Goal: Task Accomplishment & Management: Complete application form

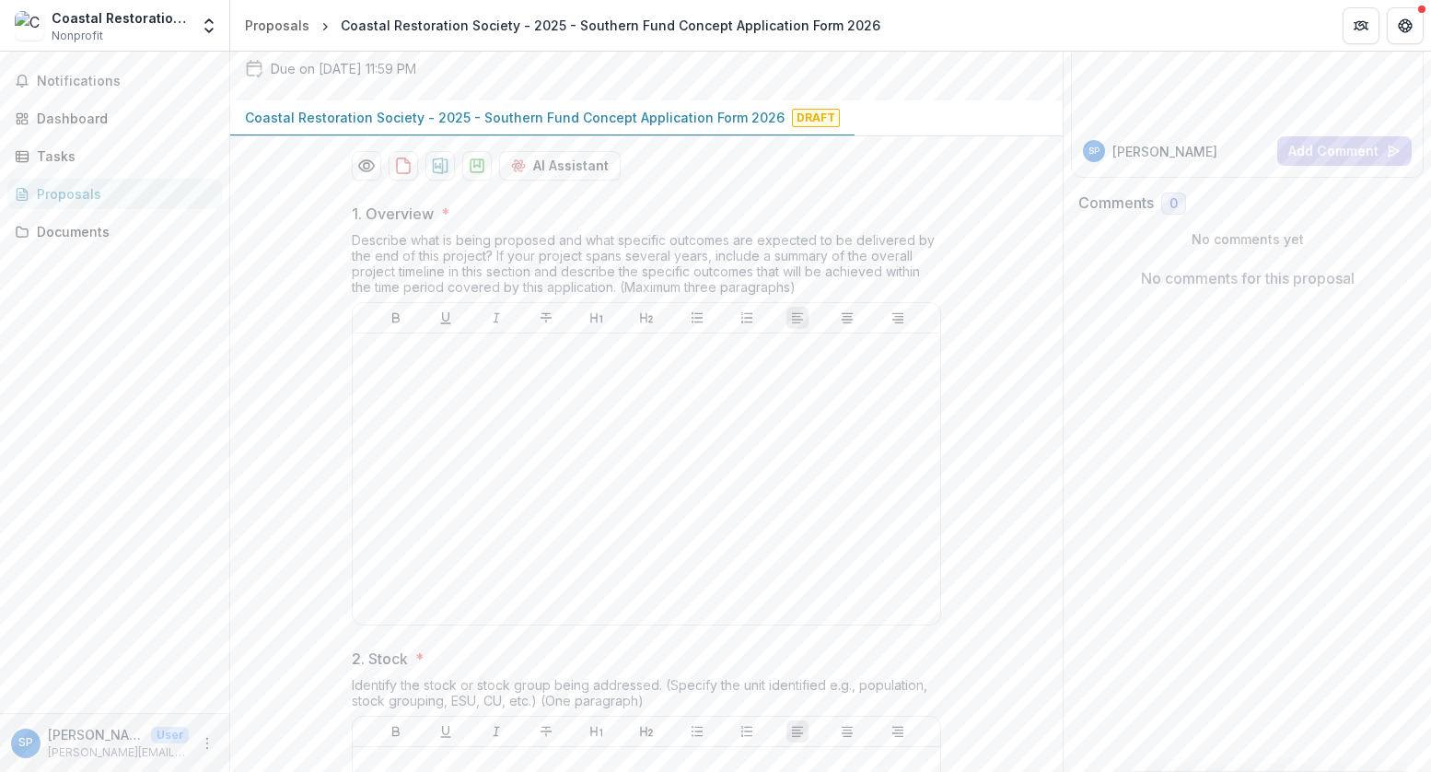
scroll to position [380, 0]
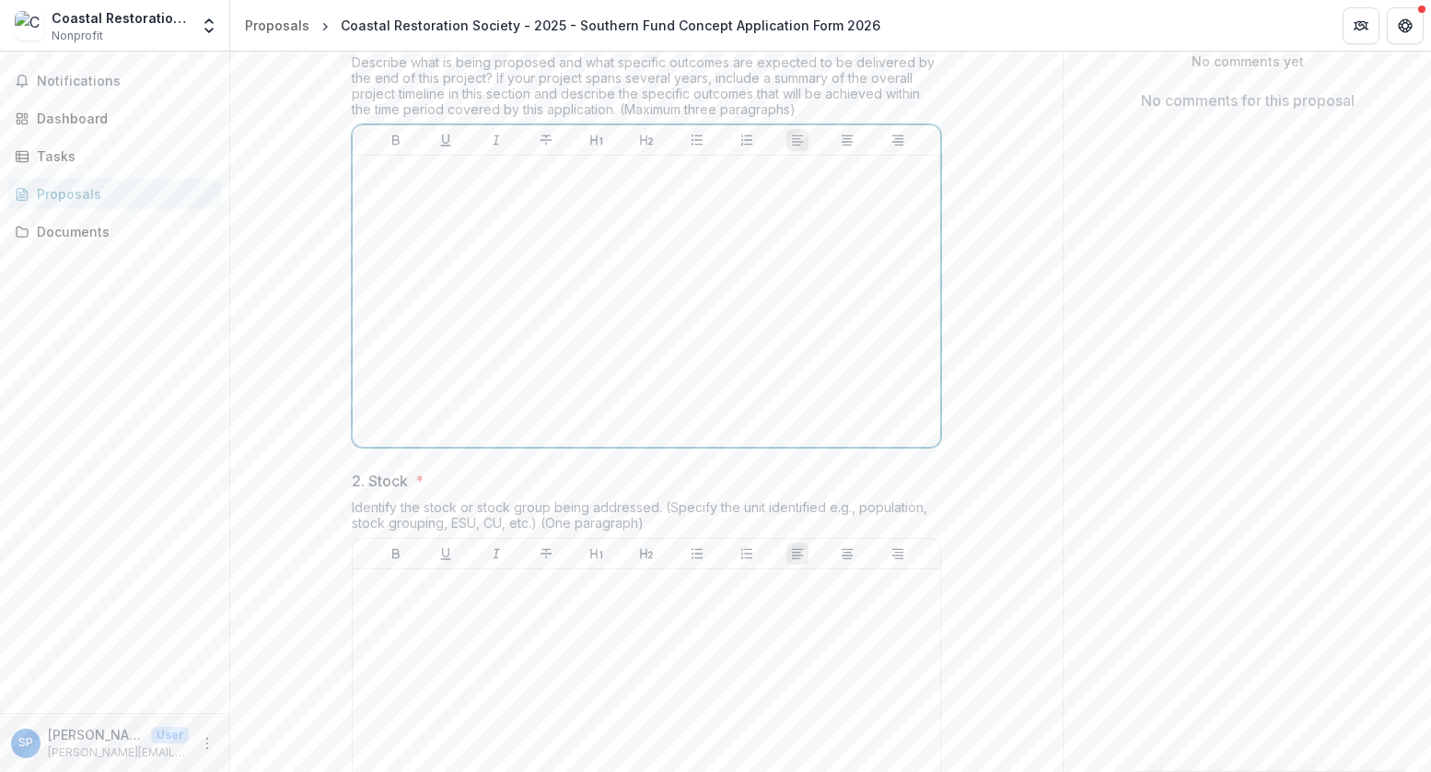
click at [521, 333] on div at bounding box center [646, 301] width 573 height 276
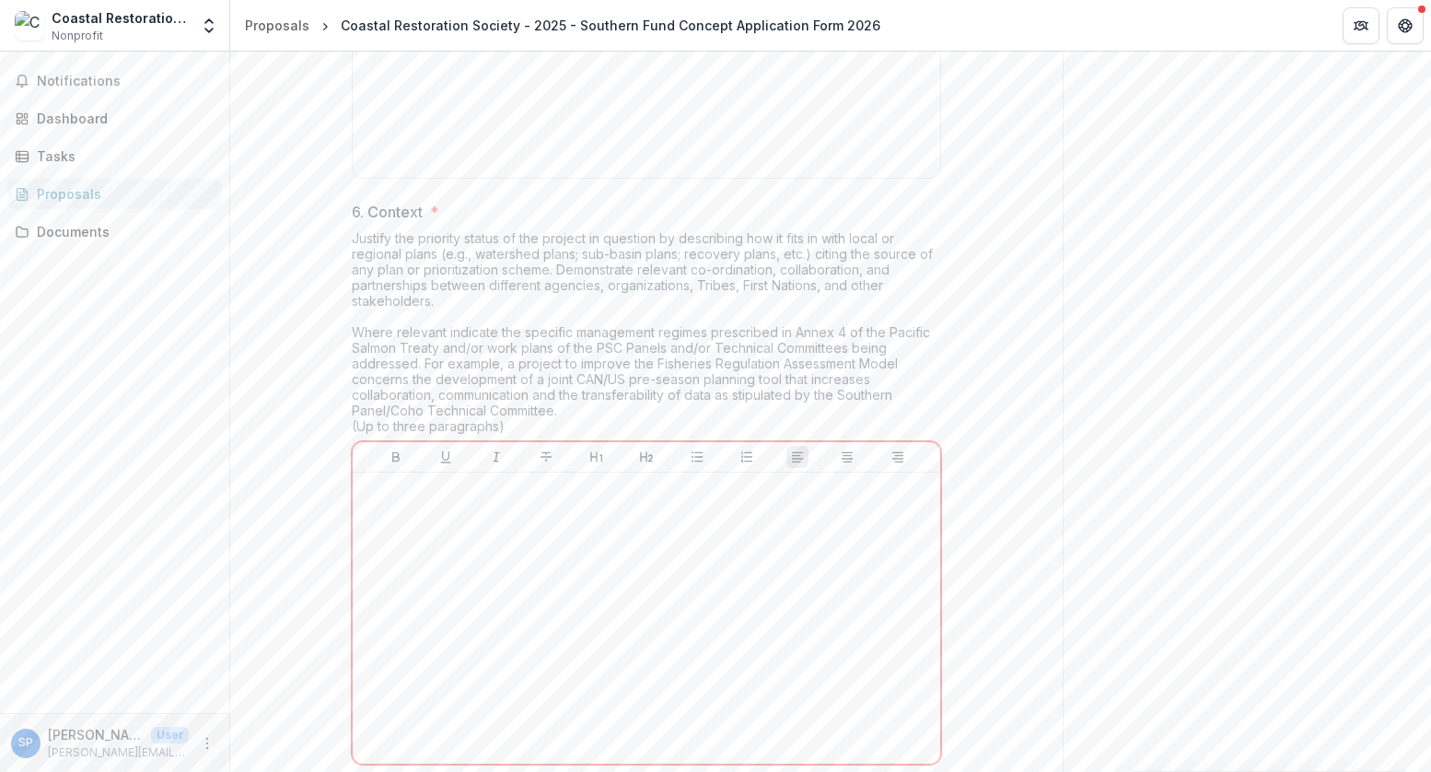
scroll to position [2769, 0]
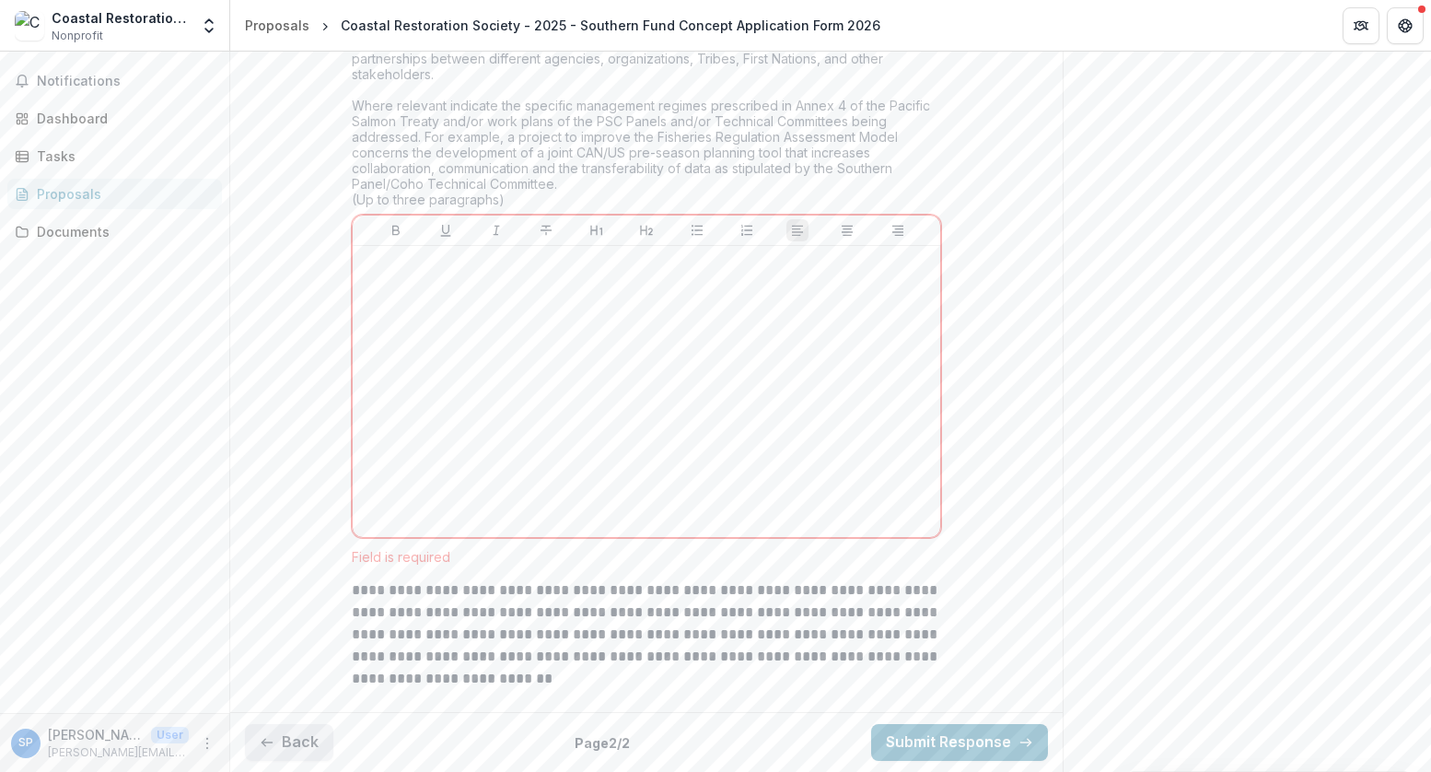
click at [304, 726] on button "Back" at bounding box center [289, 742] width 88 height 37
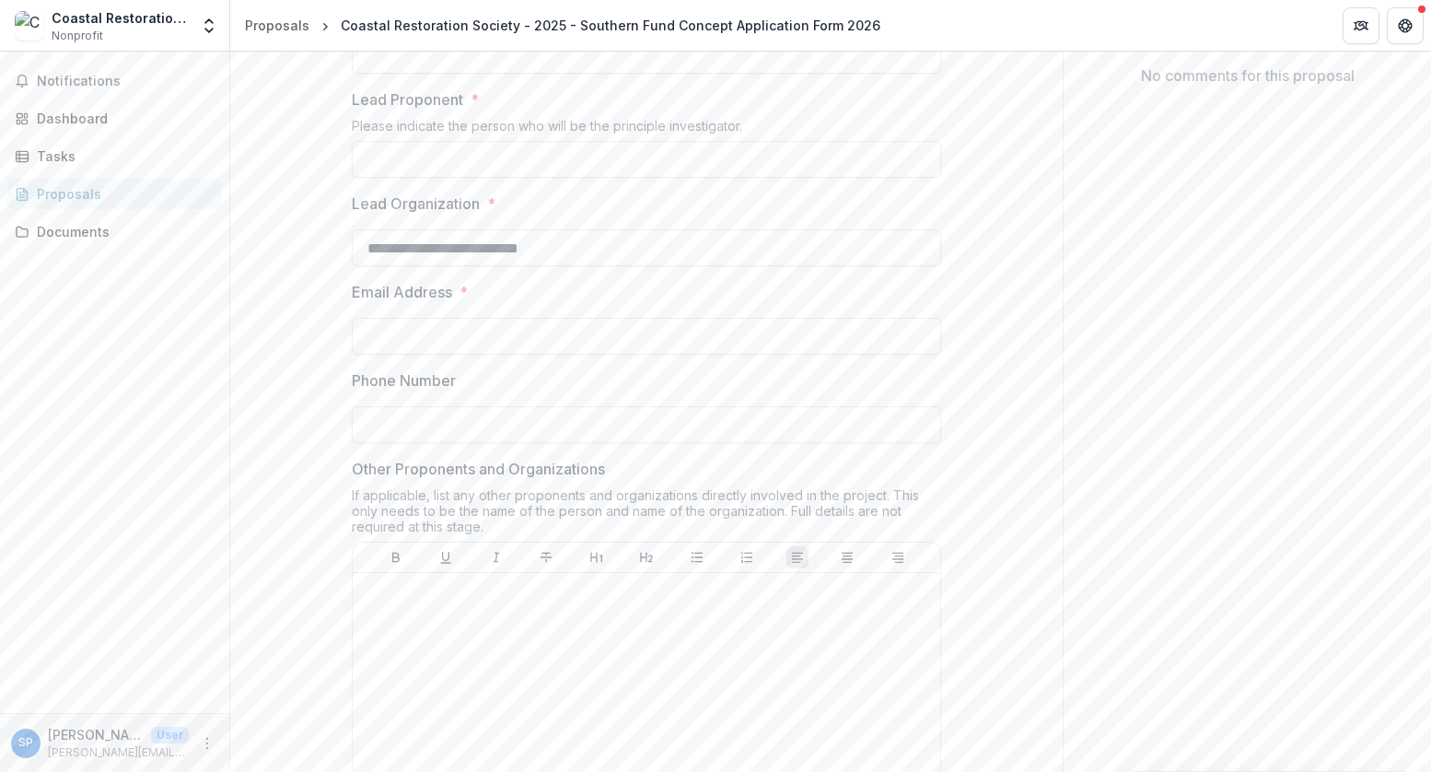
scroll to position [321, 0]
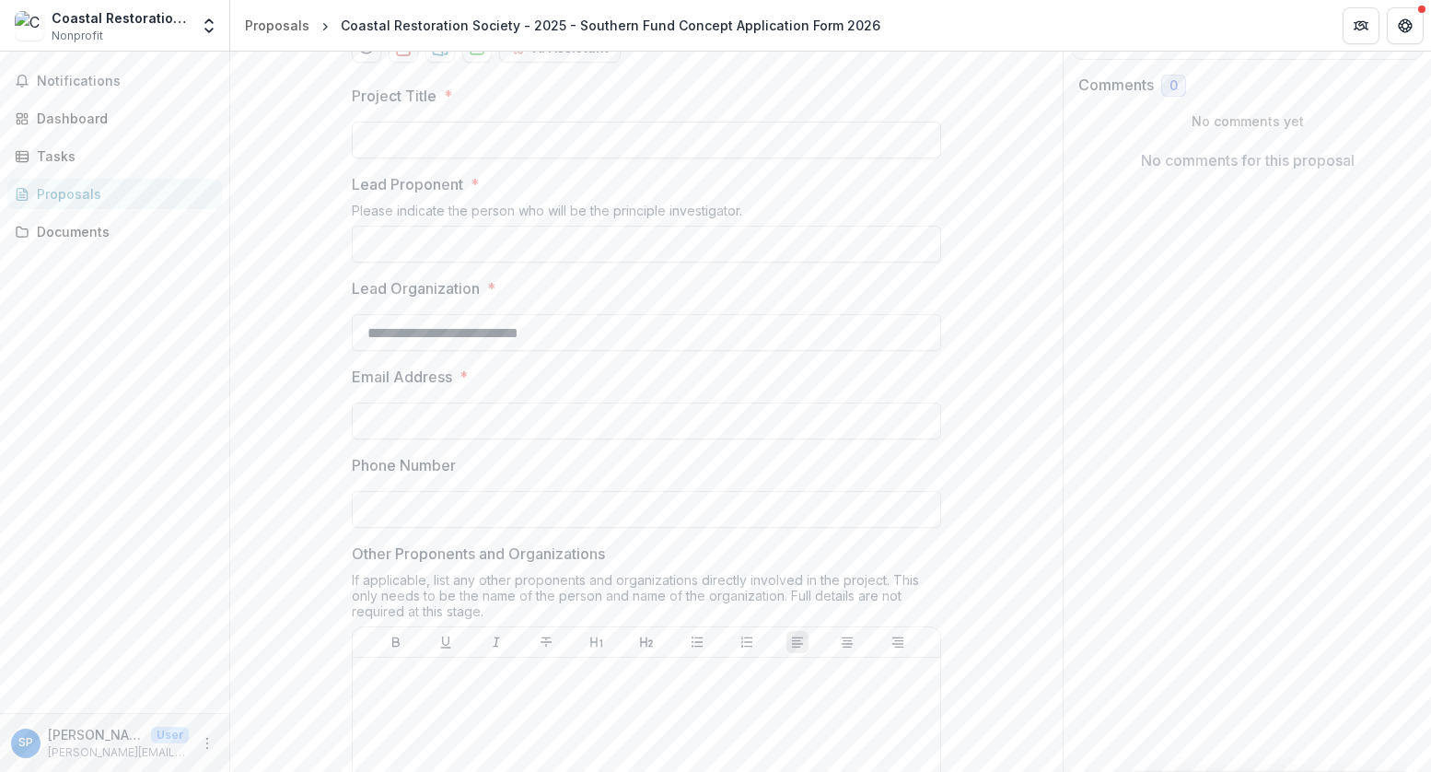
click at [574, 158] on input "Project Title *" at bounding box center [646, 140] width 589 height 37
click at [543, 263] on input "Lead Proponent *" at bounding box center [646, 244] width 589 height 37
click at [738, 351] on input "**********" at bounding box center [646, 332] width 589 height 37
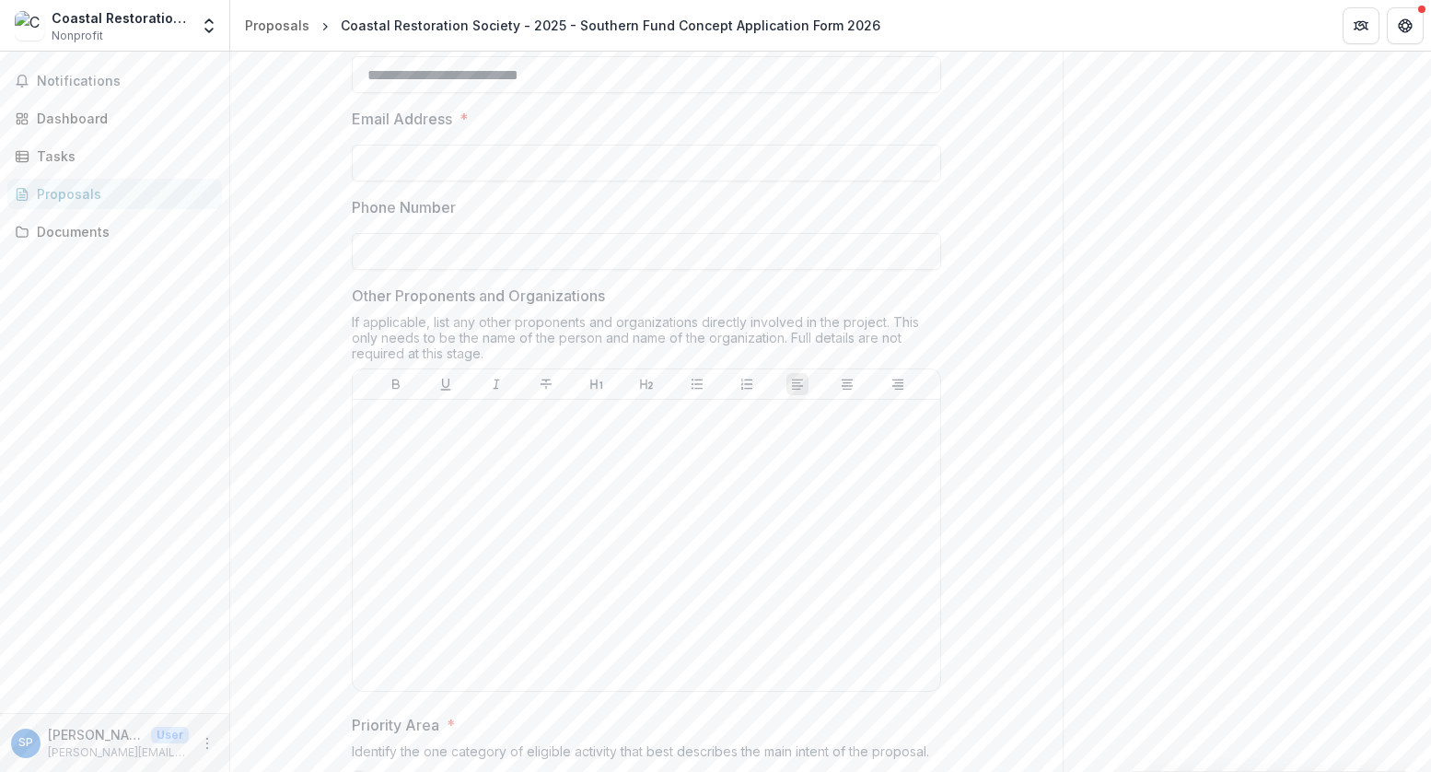
scroll to position [630, 0]
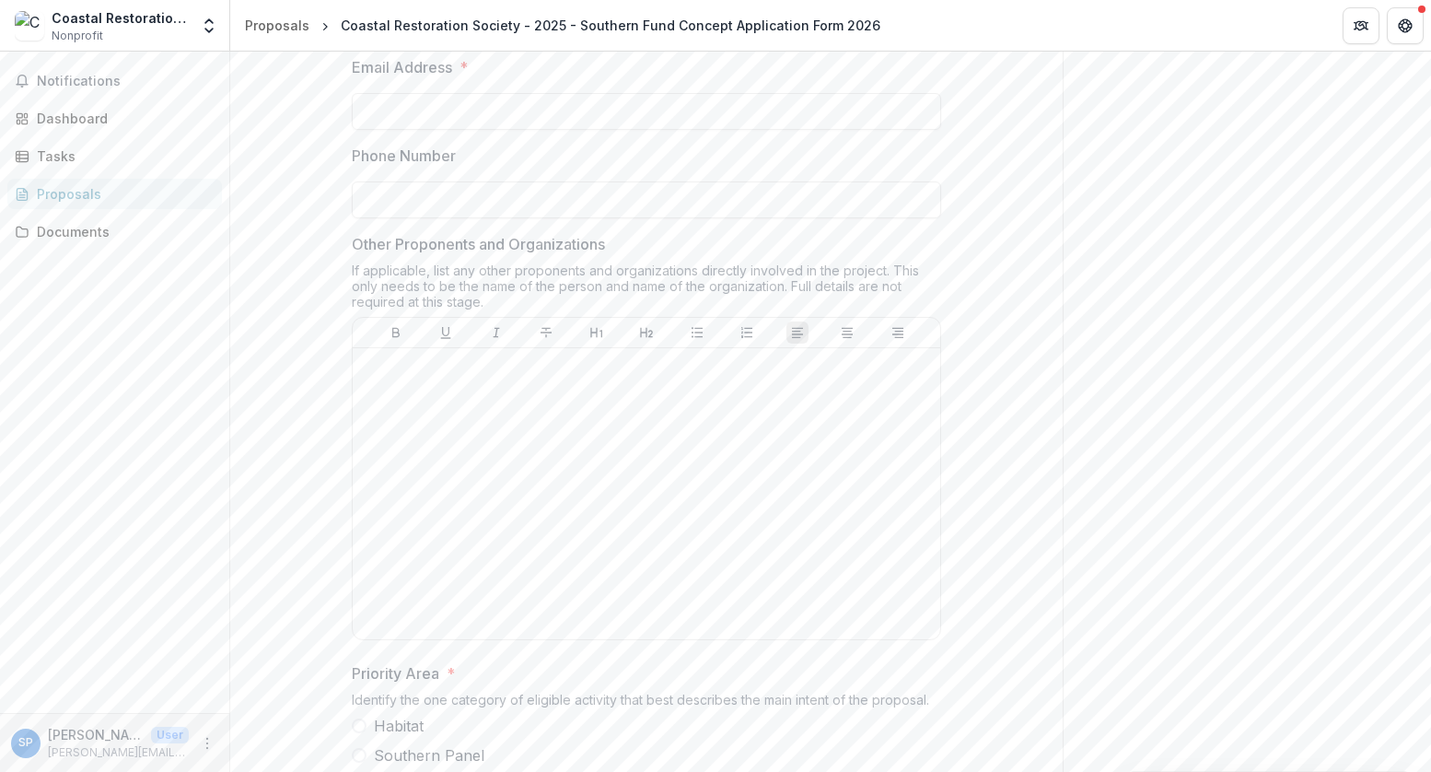
click at [617, 218] on input "Phone Number" at bounding box center [646, 199] width 589 height 37
click at [586, 601] on div at bounding box center [646, 494] width 573 height 276
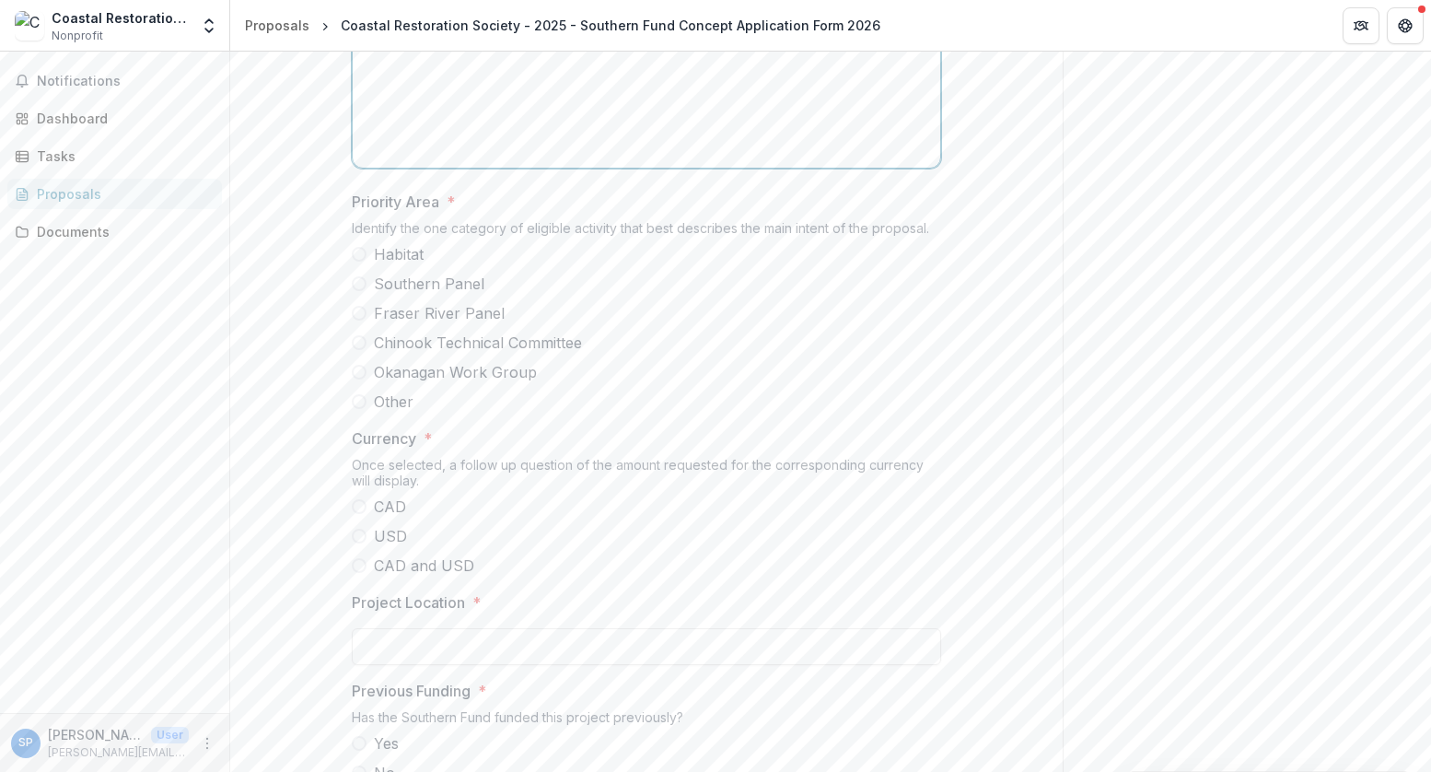
scroll to position [1130, 0]
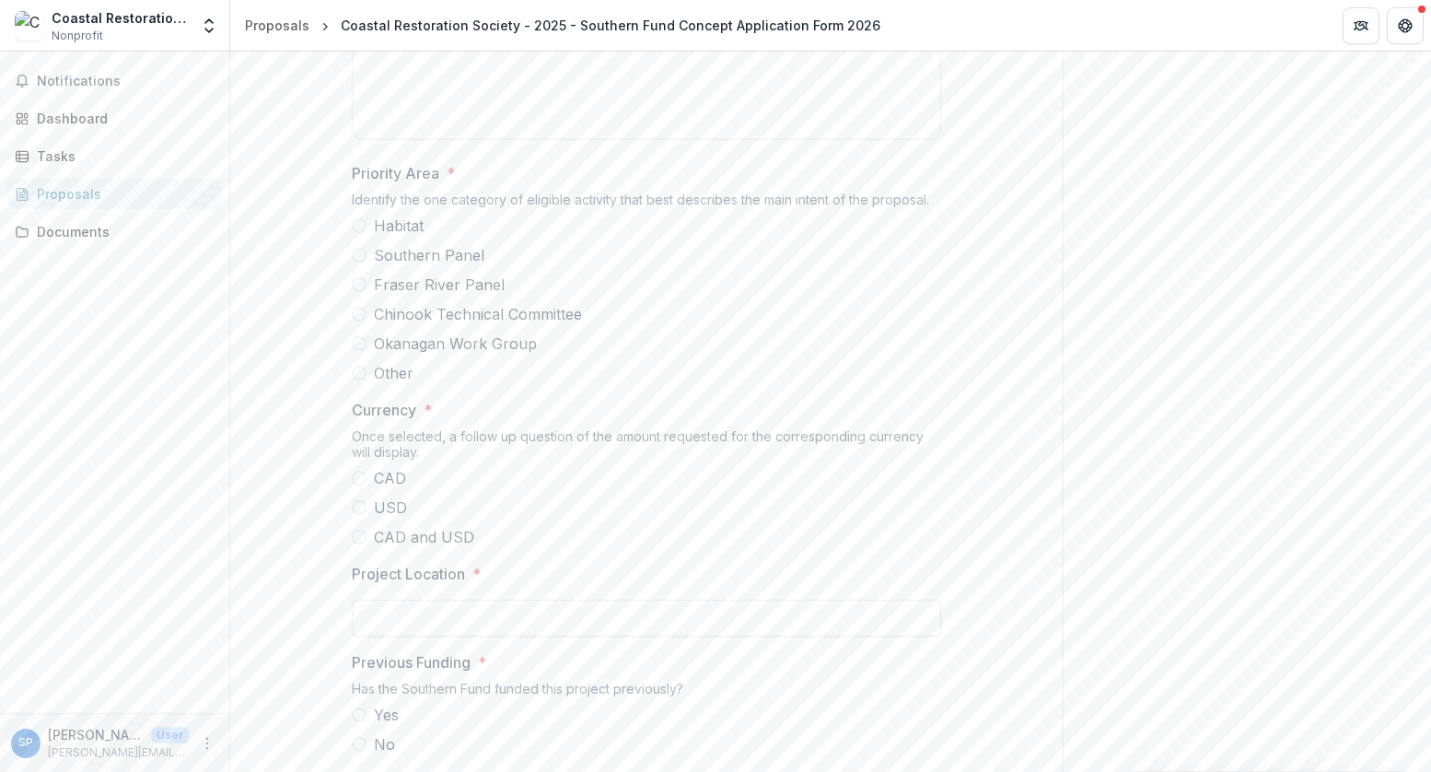
click at [360, 263] on span at bounding box center [359, 255] width 15 height 15
click at [356, 233] on span at bounding box center [359, 225] width 15 height 15
click at [357, 263] on span at bounding box center [359, 255] width 15 height 15
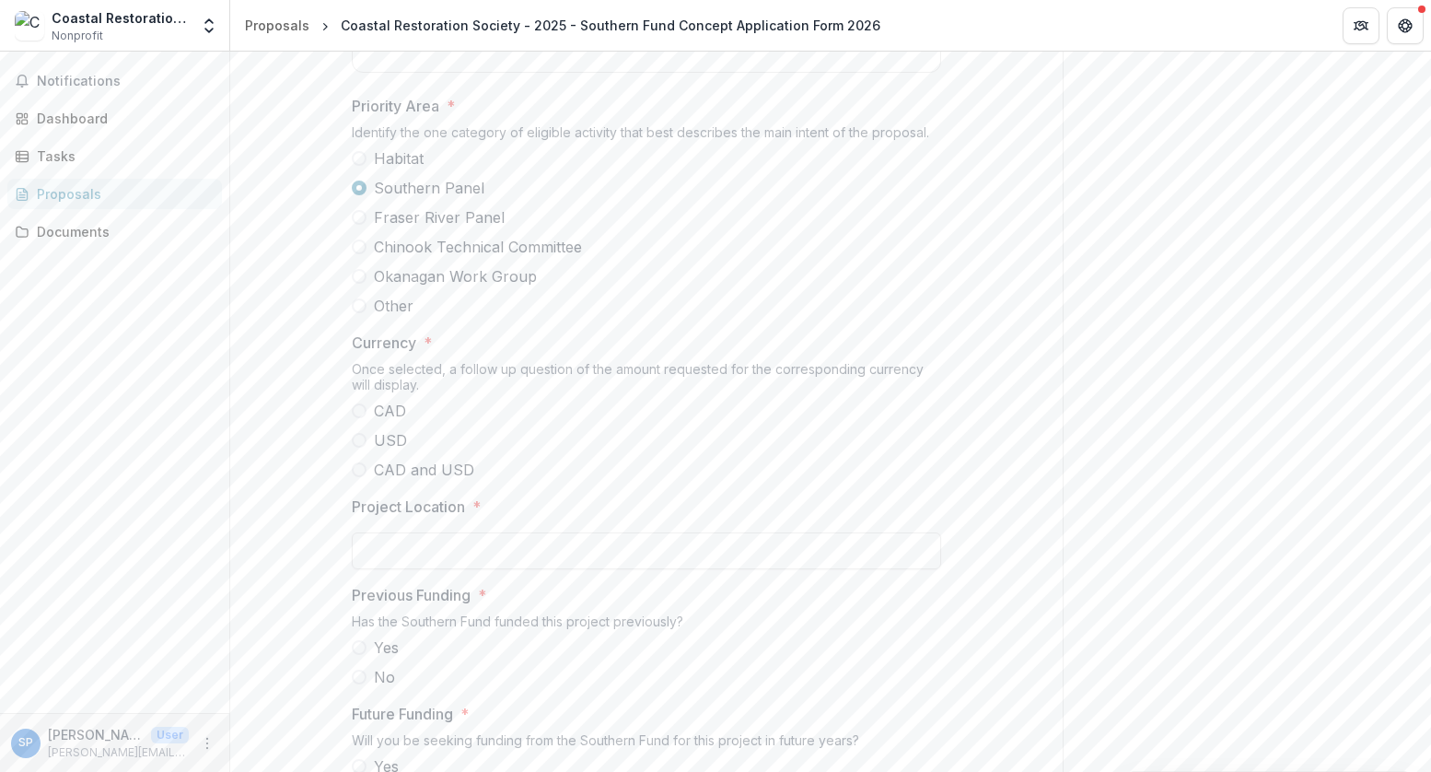
scroll to position [1231, 0]
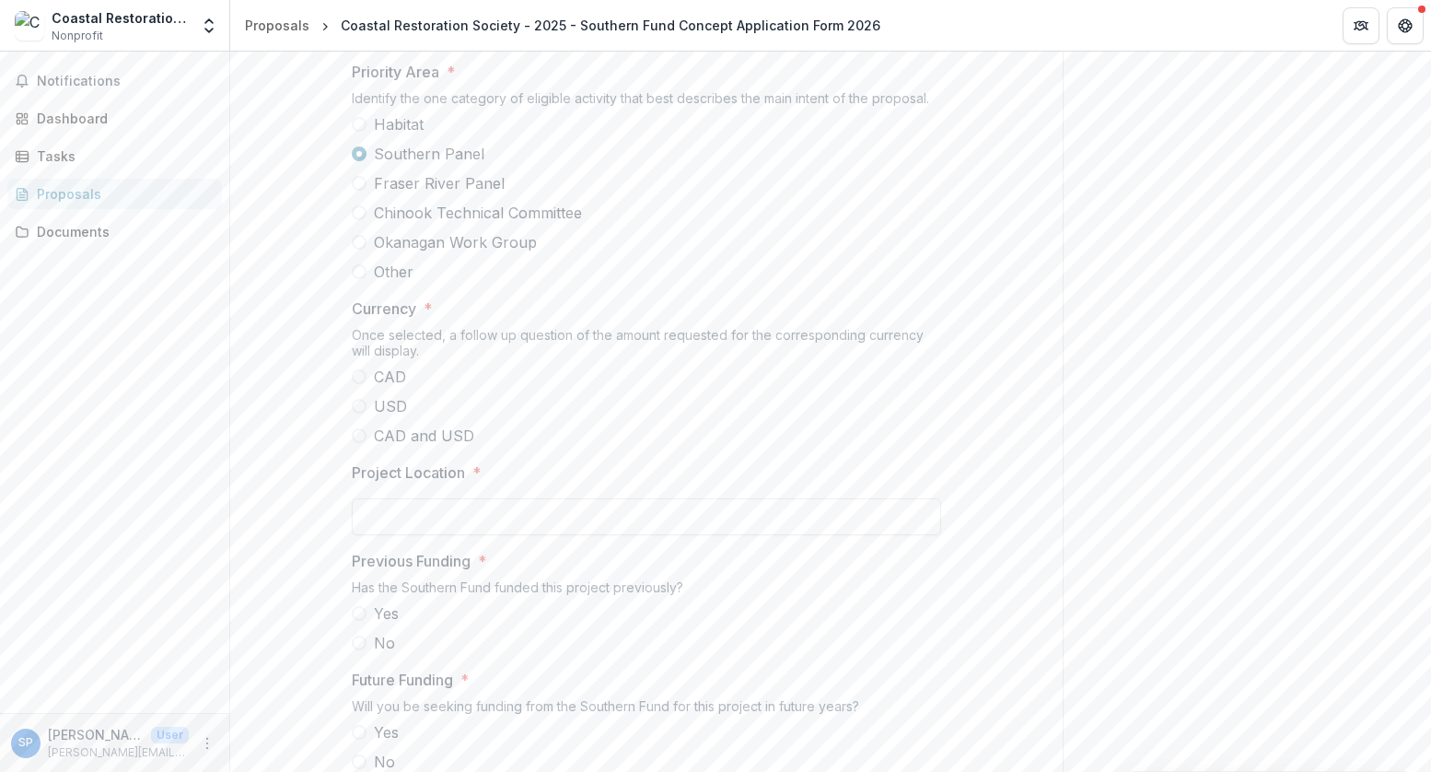
click at [359, 384] on span at bounding box center [359, 376] width 15 height 15
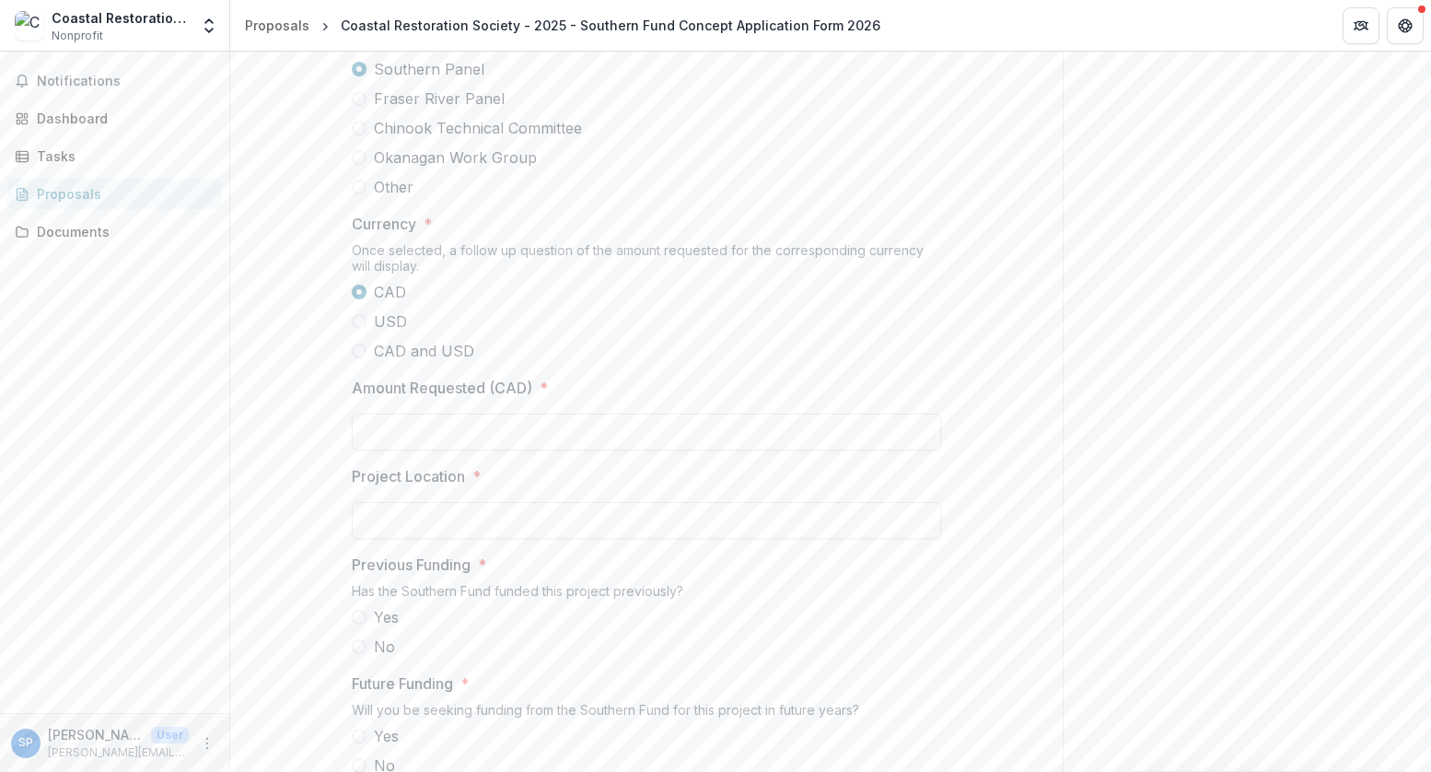
scroll to position [1318, 0]
click at [507, 449] on input "Amount Requested (CAD) *" at bounding box center [646, 430] width 589 height 37
type input "********"
click at [780, 331] on label "USD" at bounding box center [646, 320] width 589 height 22
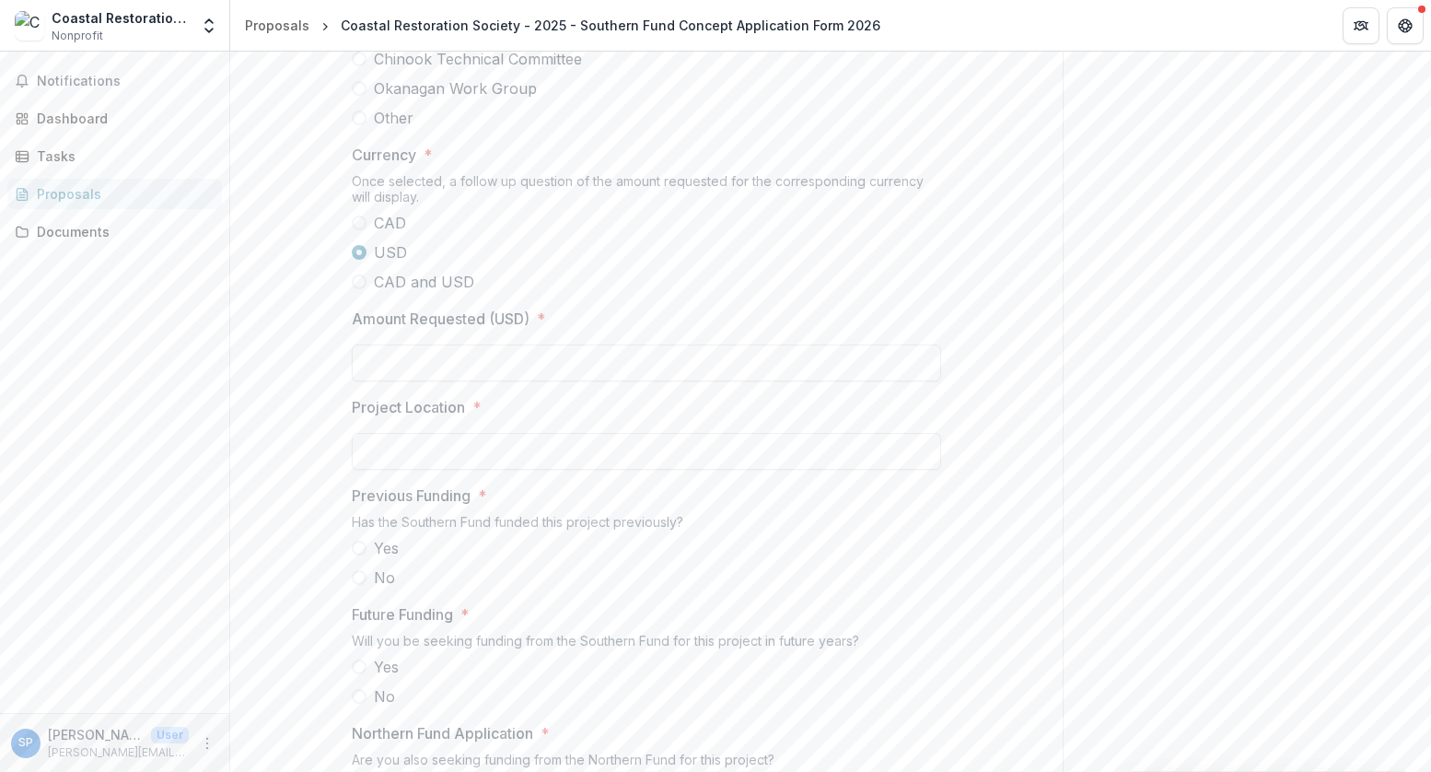
scroll to position [1416, 0]
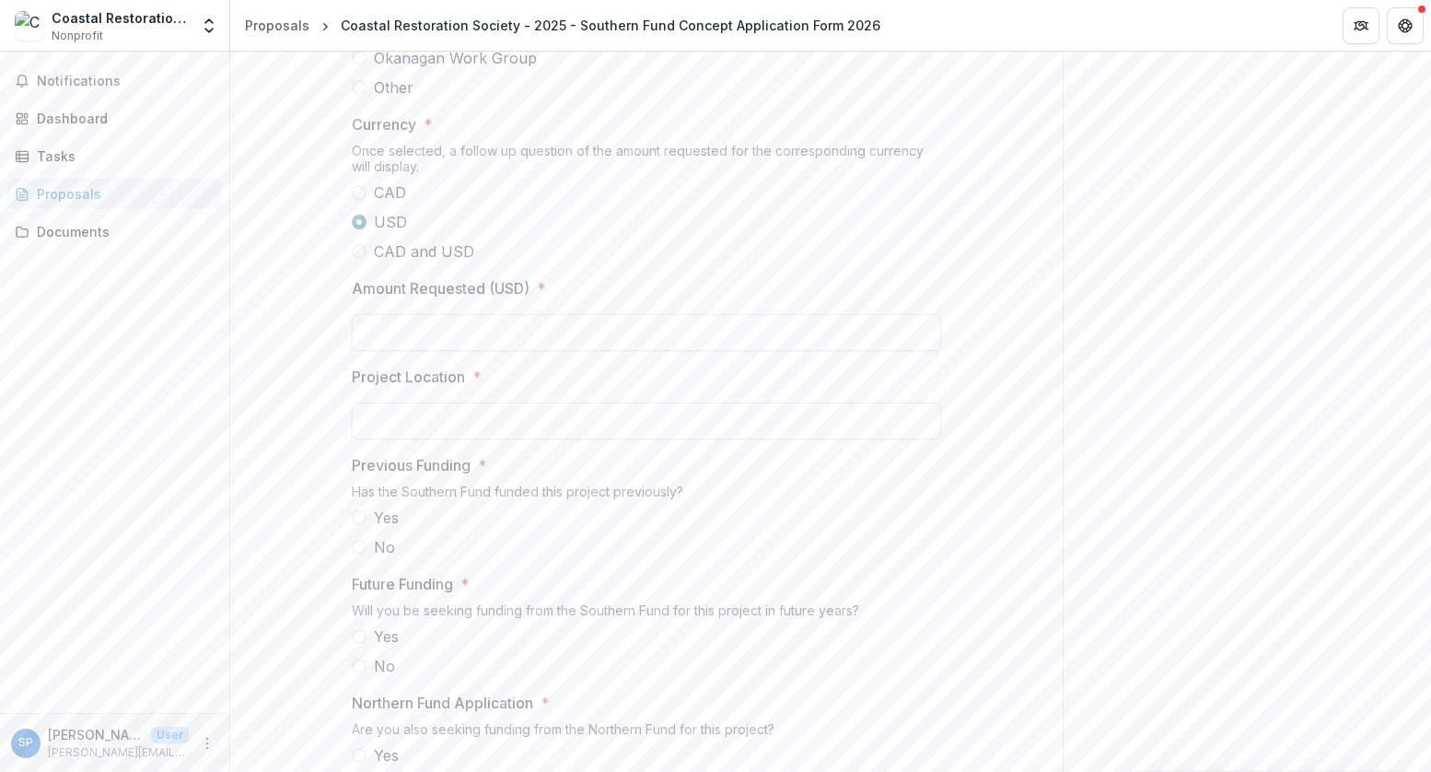
click at [352, 200] on span at bounding box center [359, 192] width 15 height 15
click at [676, 439] on input "Project Location *" at bounding box center [646, 421] width 589 height 37
paste input "**********"
type input "**********"
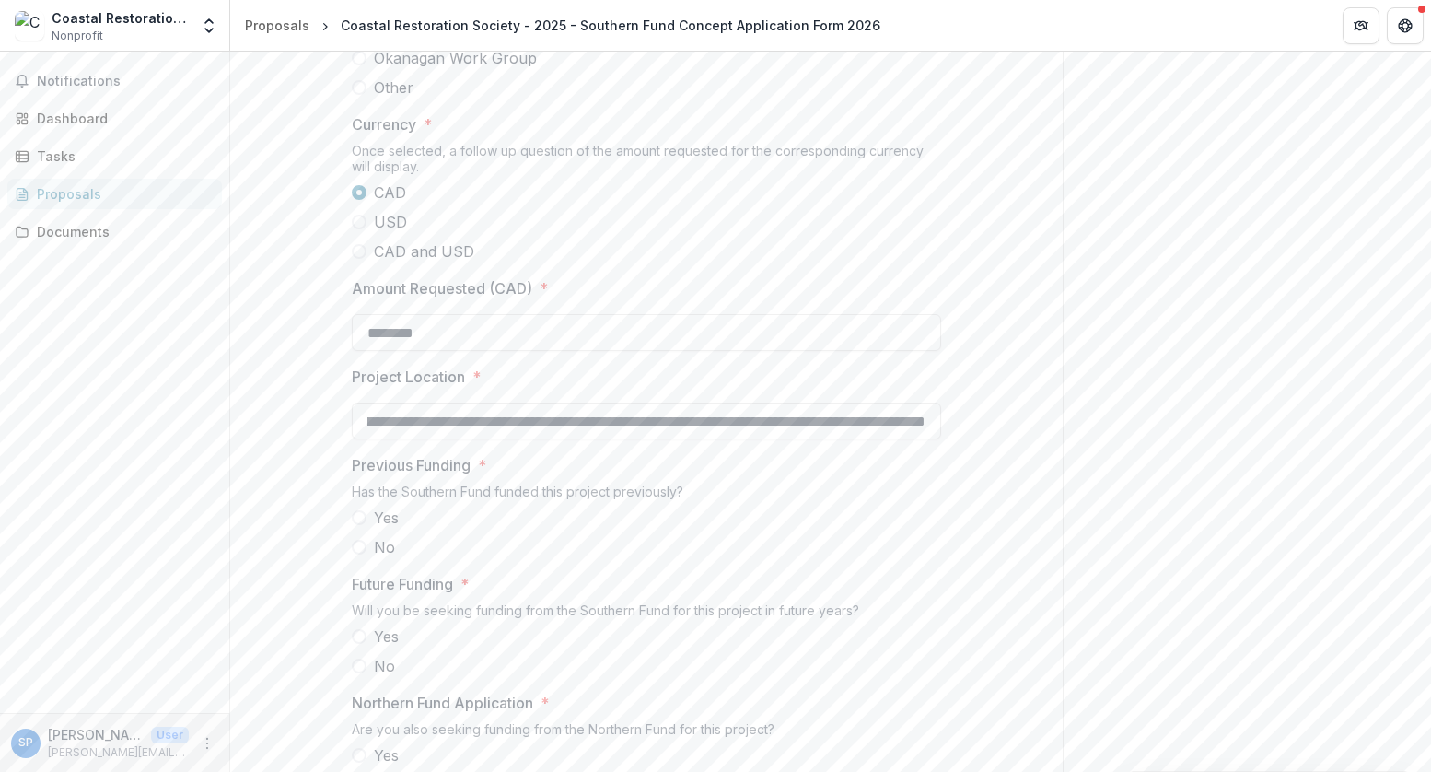
scroll to position [0, 0]
click at [859, 507] on div "Has the Southern Fund funded this project previously?" at bounding box center [646, 495] width 589 height 23
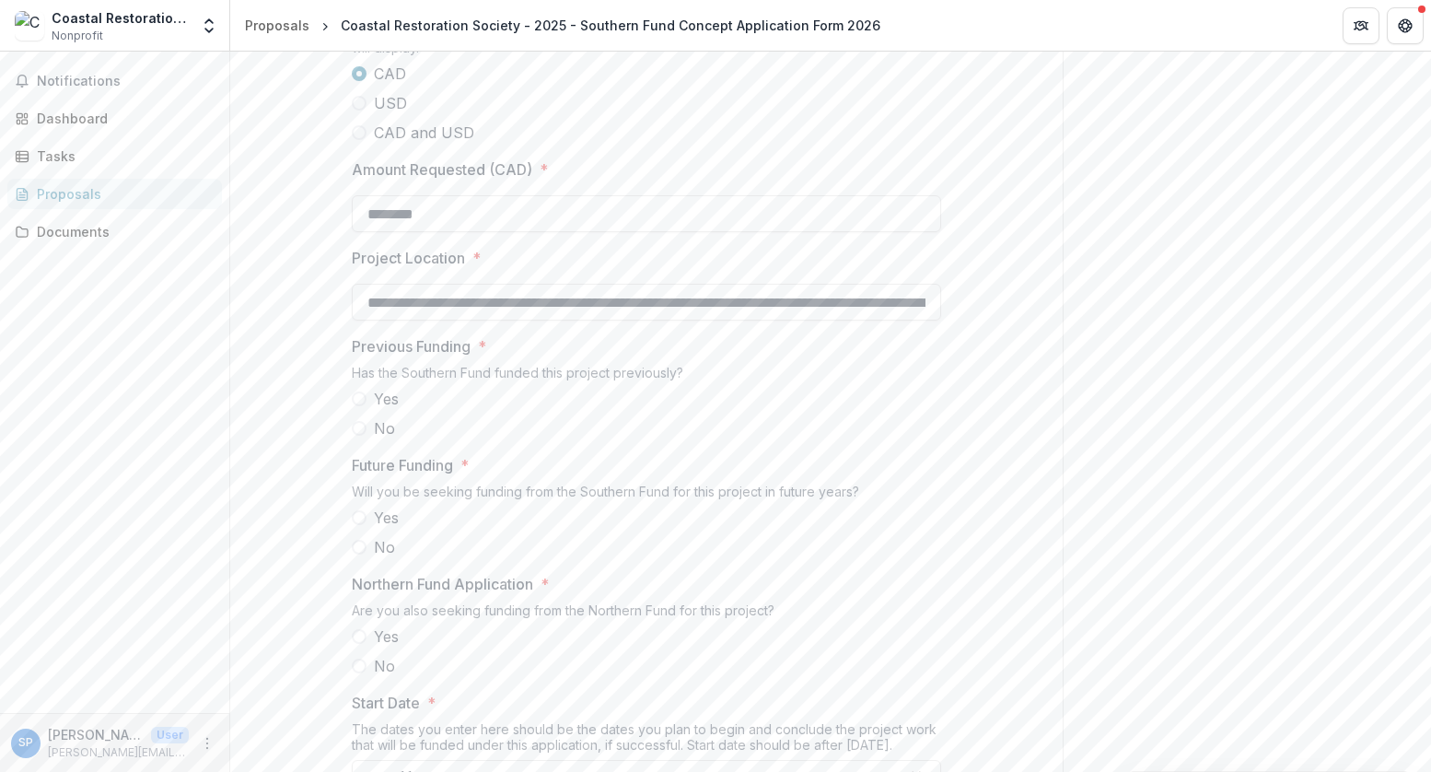
scroll to position [1539, 0]
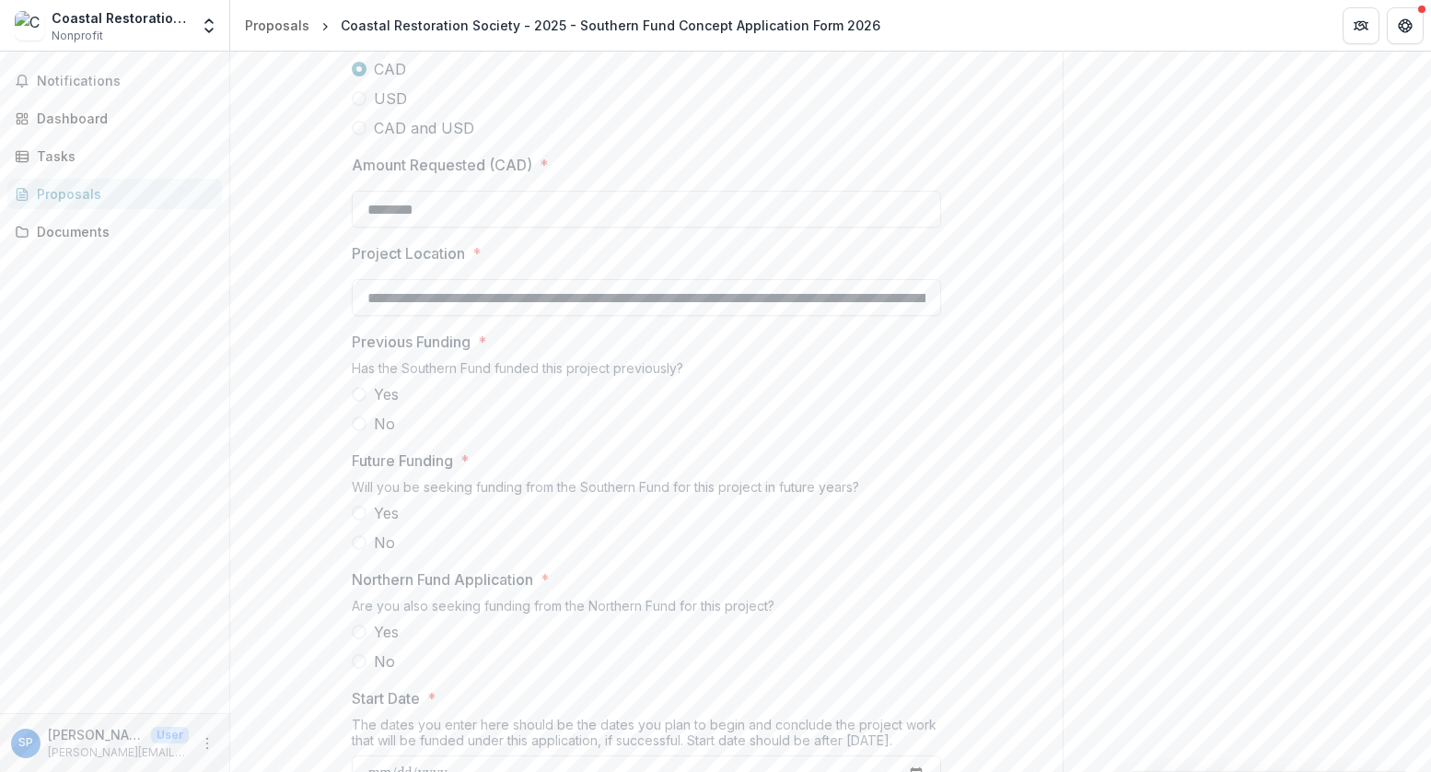
click at [352, 435] on label "No" at bounding box center [646, 424] width 589 height 22
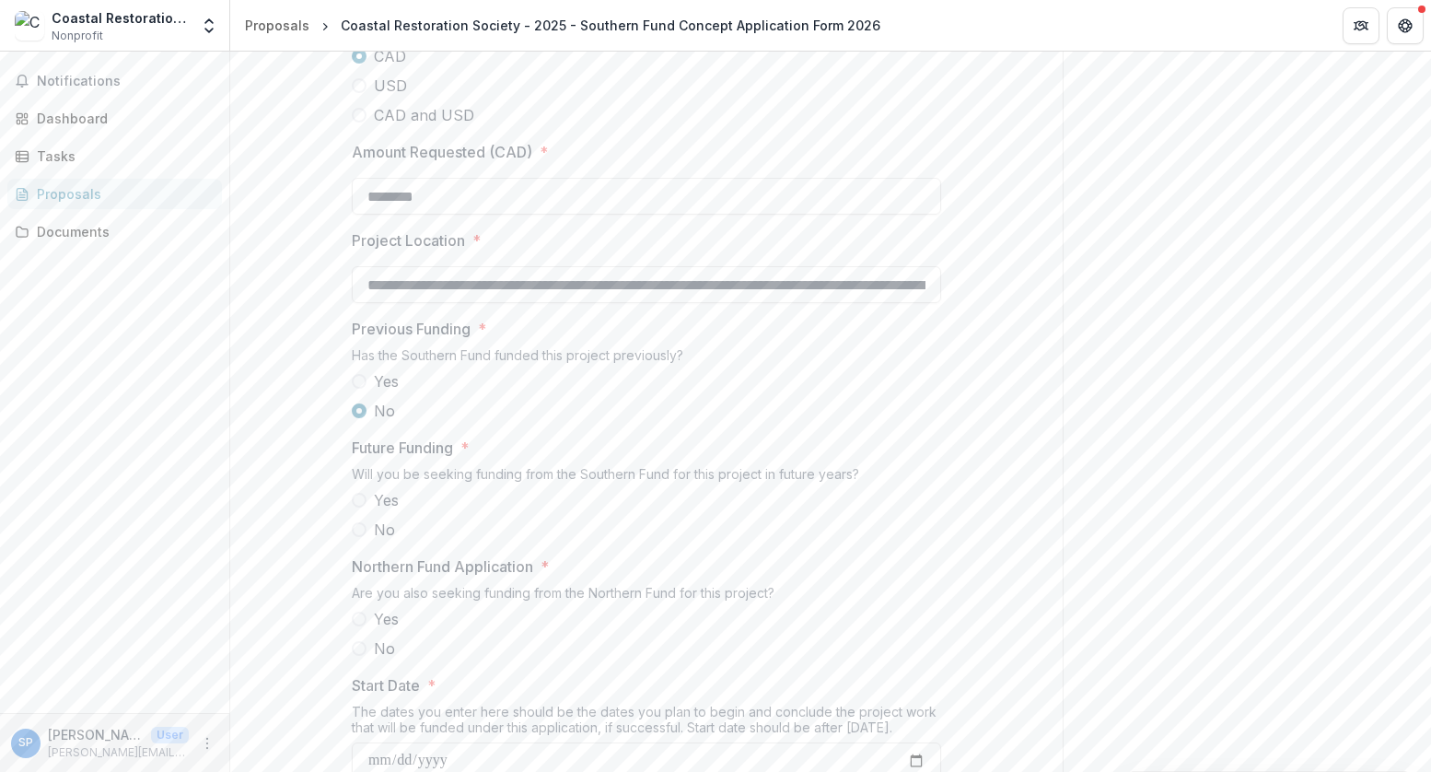
scroll to position [1565, 0]
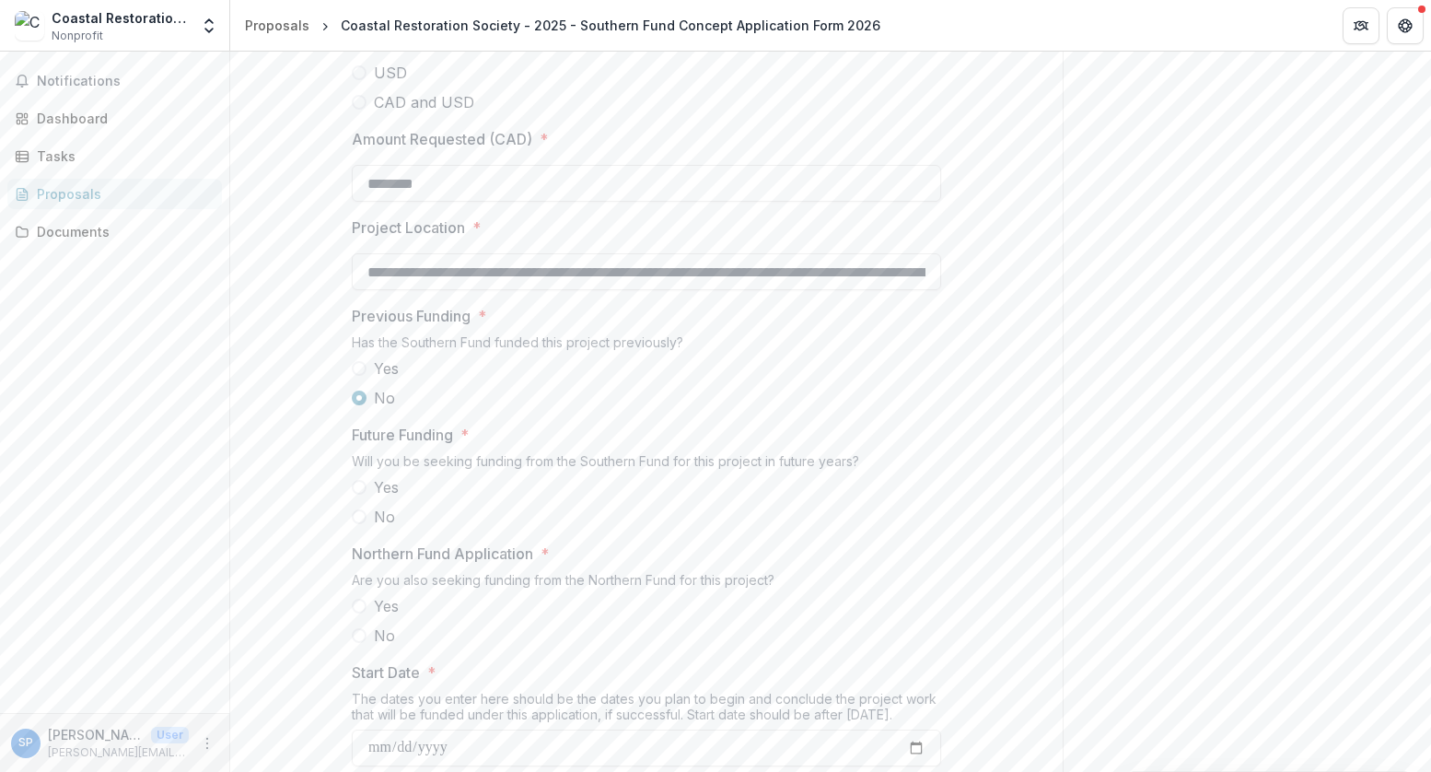
click at [361, 524] on span at bounding box center [359, 516] width 15 height 15
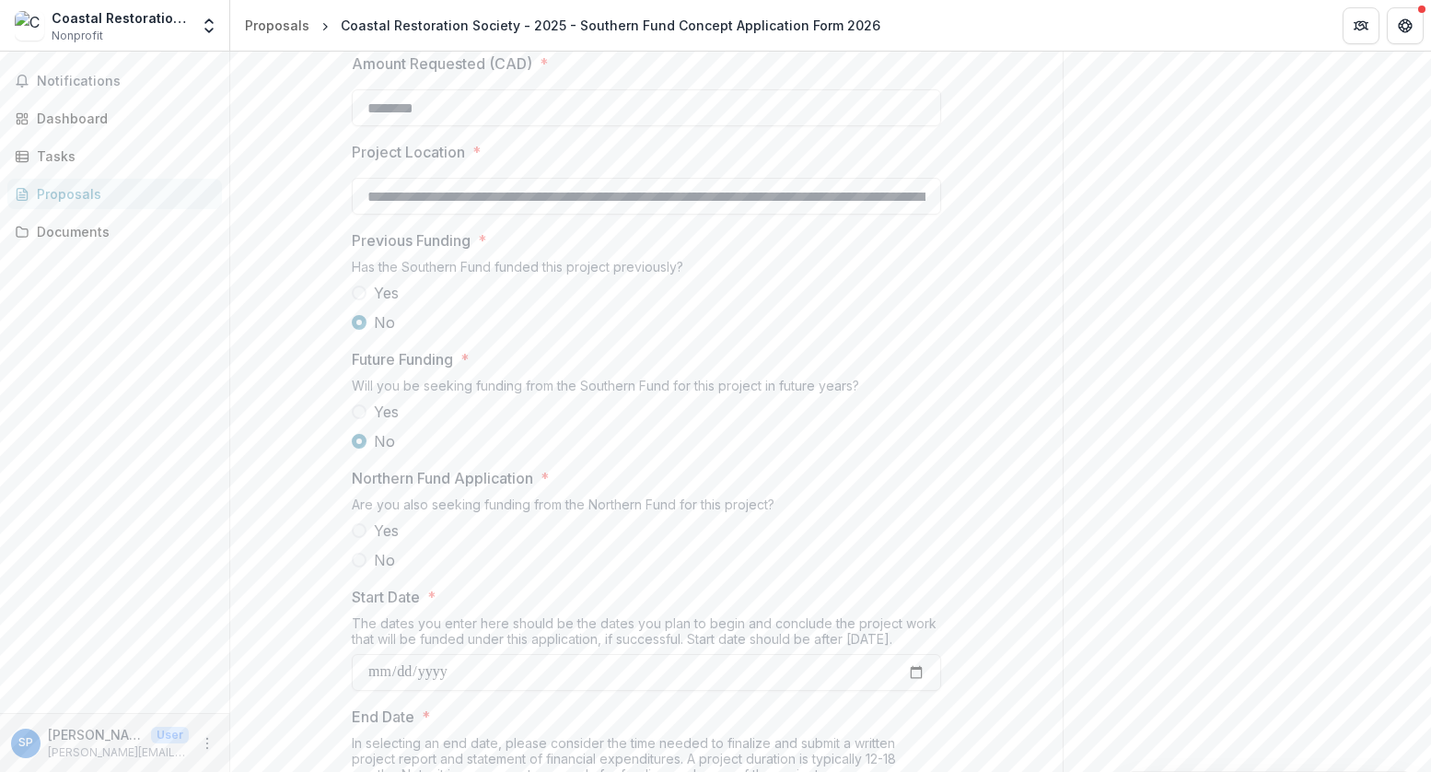
scroll to position [1679, 0]
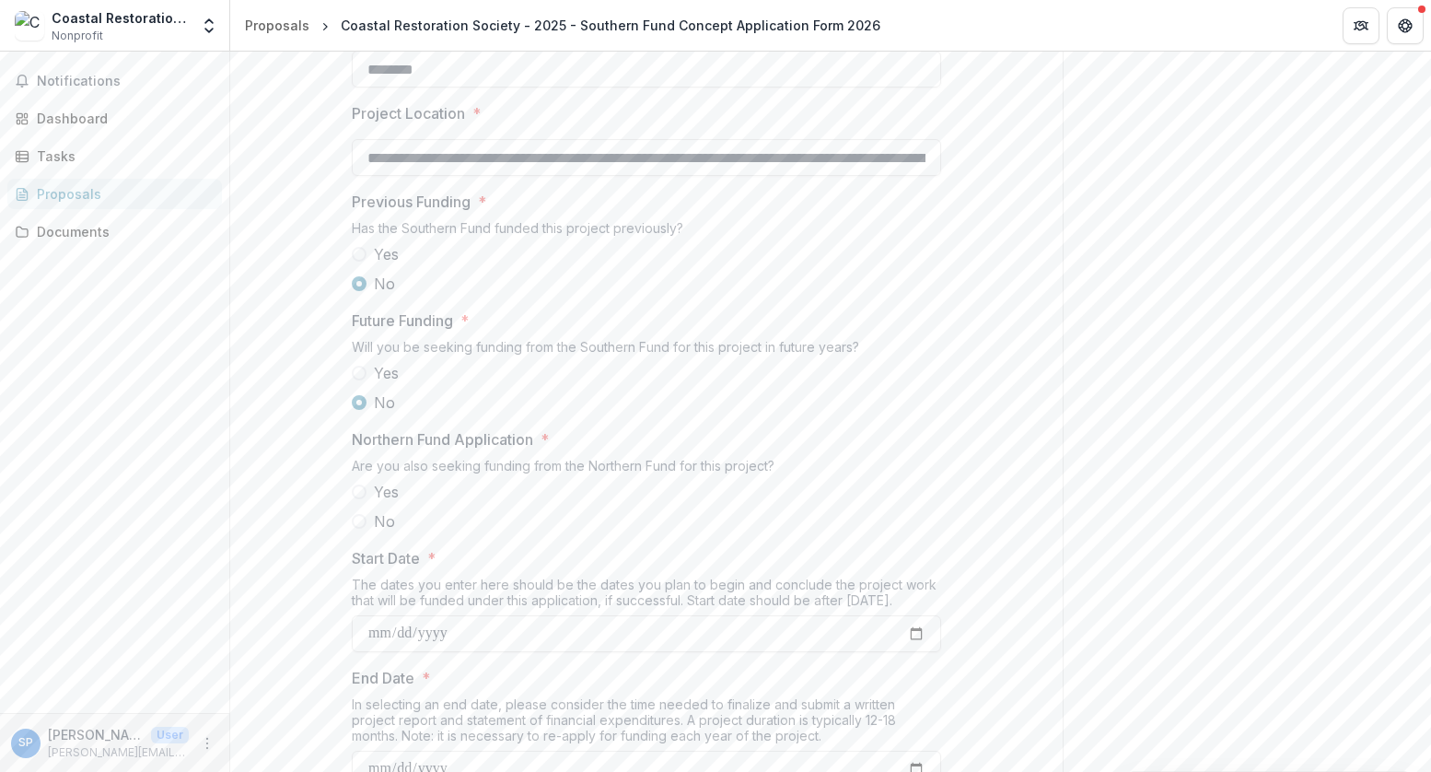
click at [356, 529] on span at bounding box center [359, 521] width 15 height 15
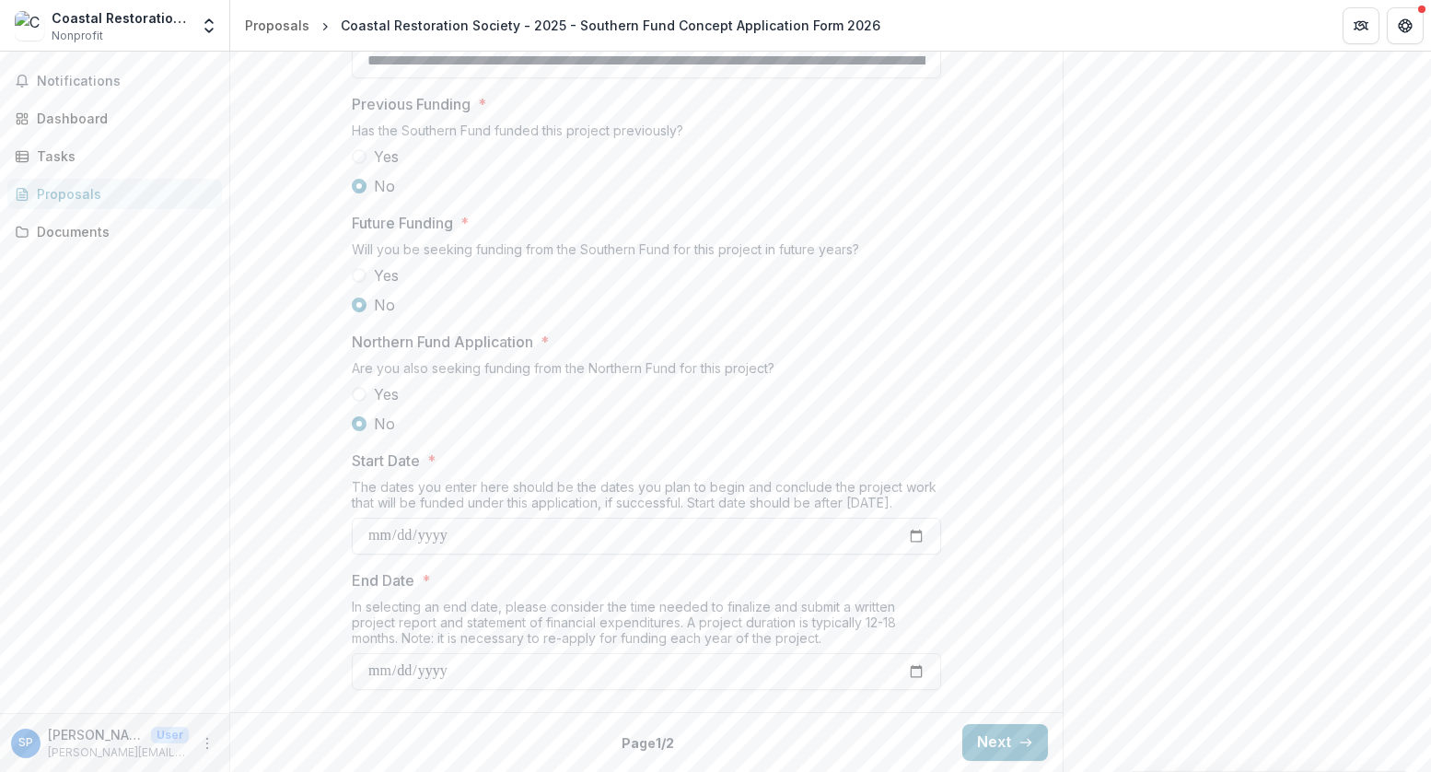
scroll to position [1908, 0]
click at [382, 547] on input "Start Date *" at bounding box center [646, 536] width 589 height 37
type input "**********"
click at [476, 672] on input "End Date *" at bounding box center [646, 671] width 589 height 37
click at [905, 677] on input "End Date *" at bounding box center [646, 671] width 589 height 37
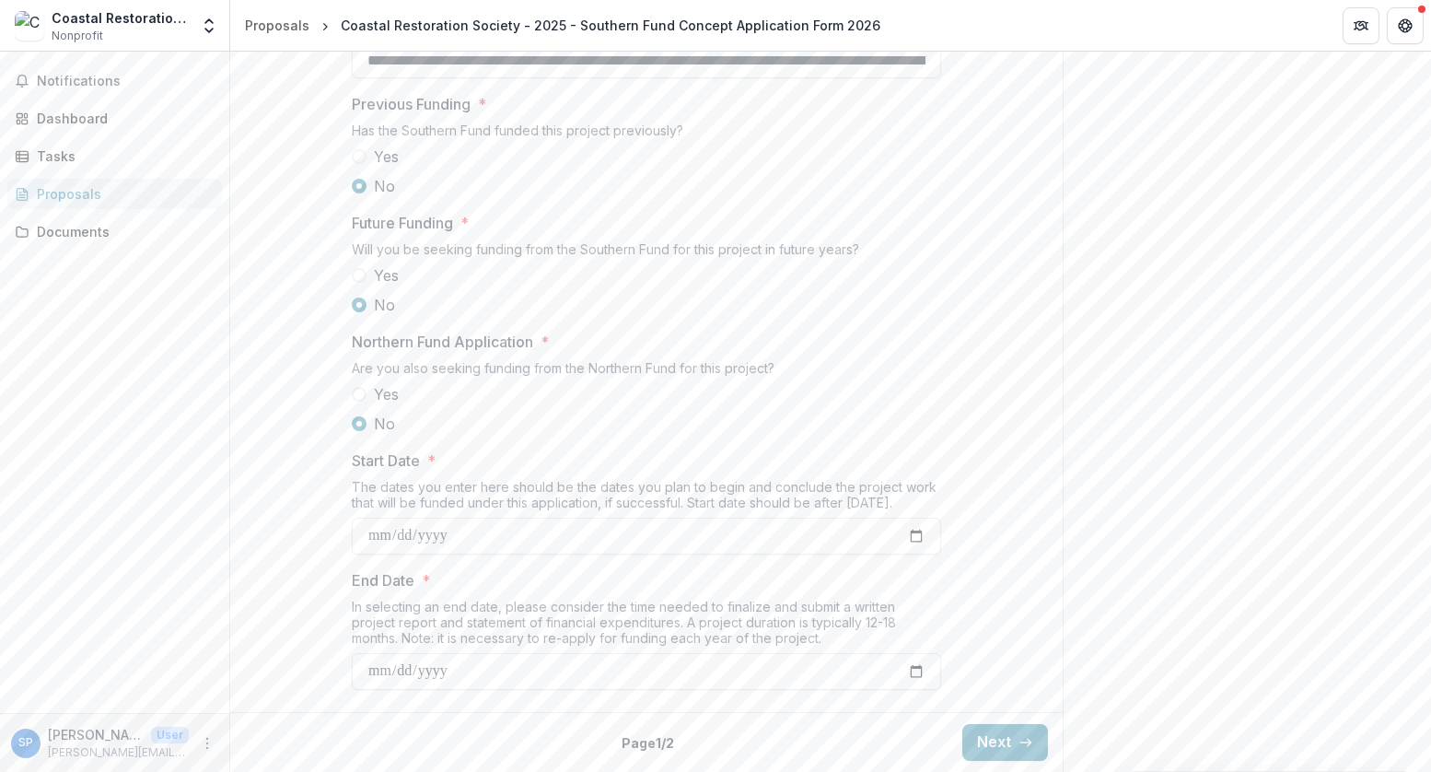
type input "**********"
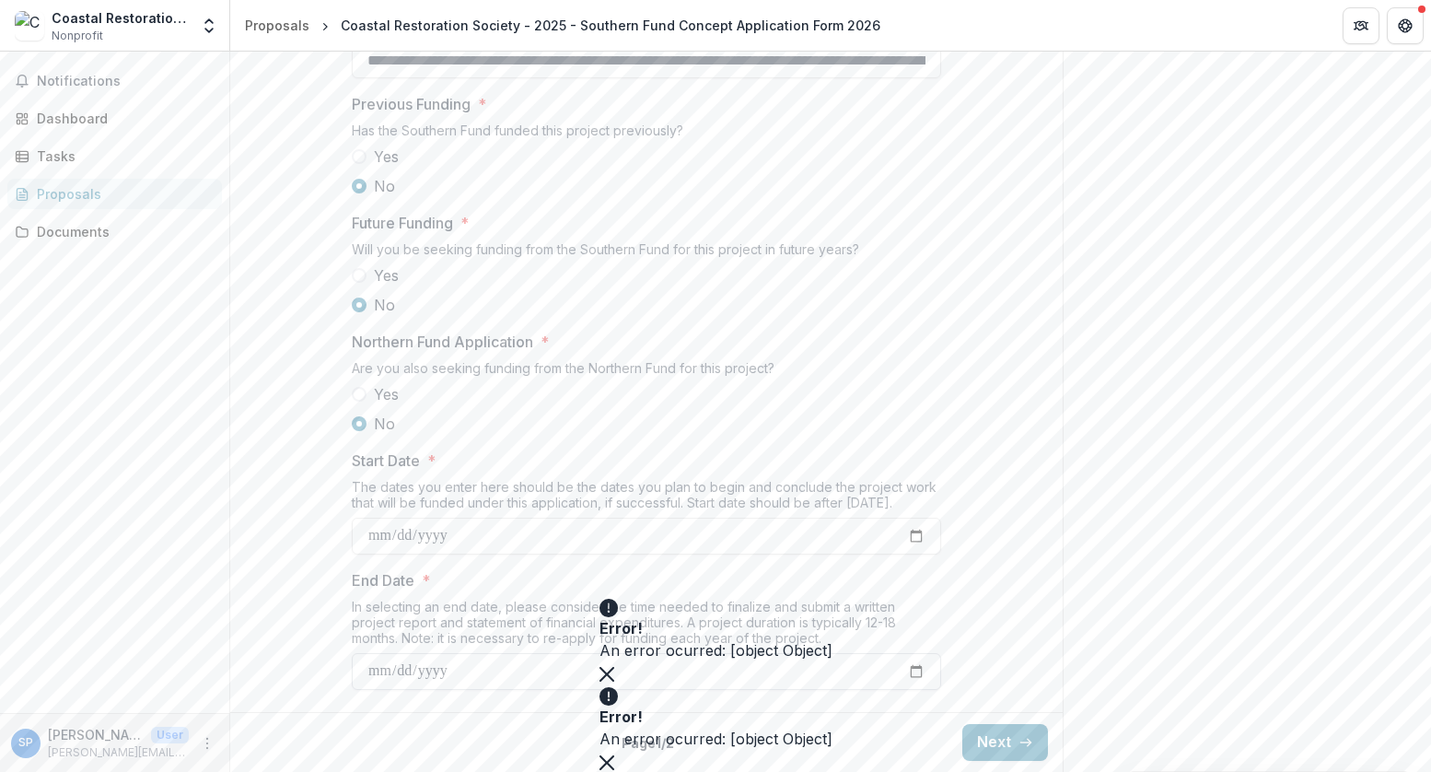
click at [521, 686] on input "**********" at bounding box center [646, 671] width 589 height 37
drag, startPoint x: 1097, startPoint y: 531, endPoint x: 854, endPoint y: 627, distance: 261.7
click at [614, 667] on icon "Close" at bounding box center [607, 674] width 15 height 15
drag, startPoint x: 846, startPoint y: 713, endPoint x: 870, endPoint y: 711, distance: 24.0
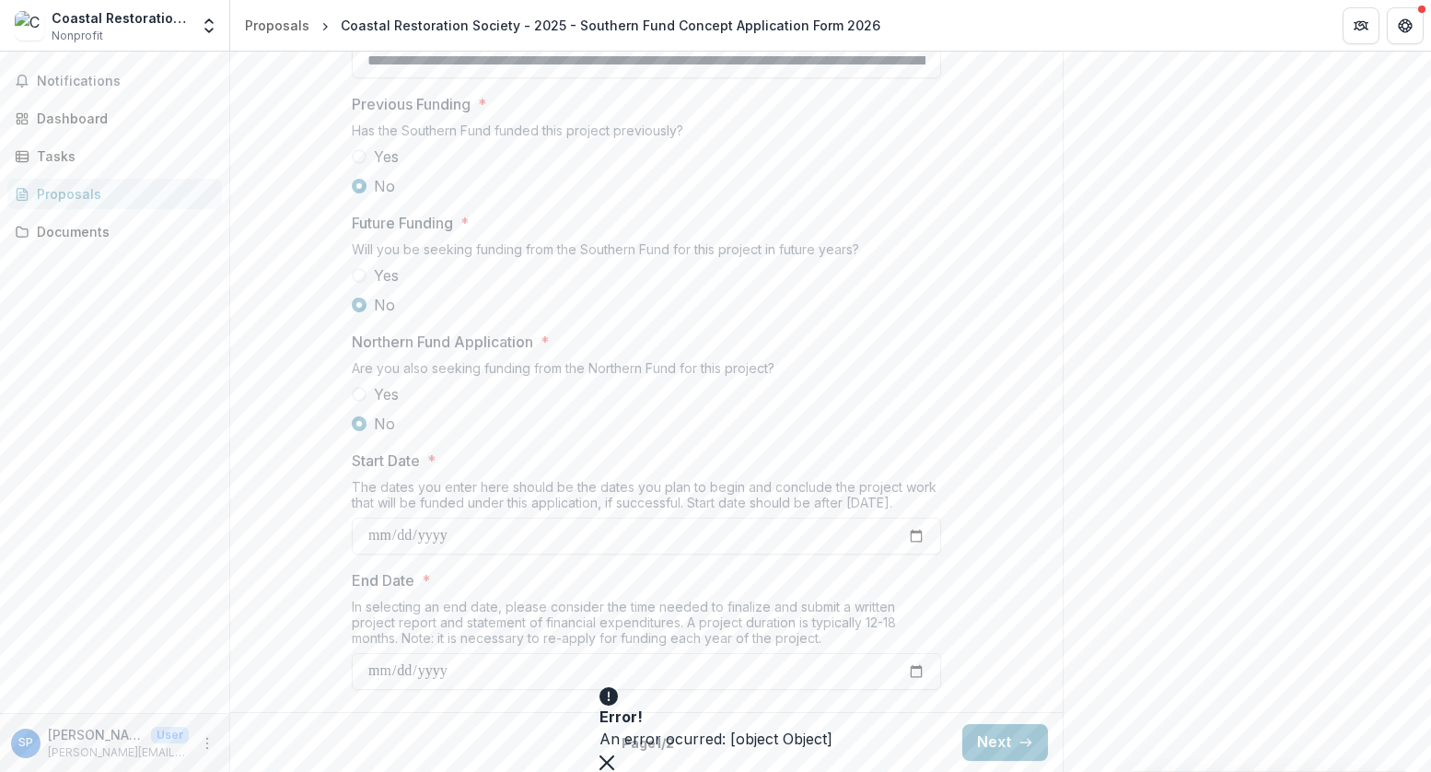
click at [614, 750] on button "Close" at bounding box center [607, 761] width 15 height 22
click at [998, 738] on button "Next" at bounding box center [1006, 742] width 86 height 37
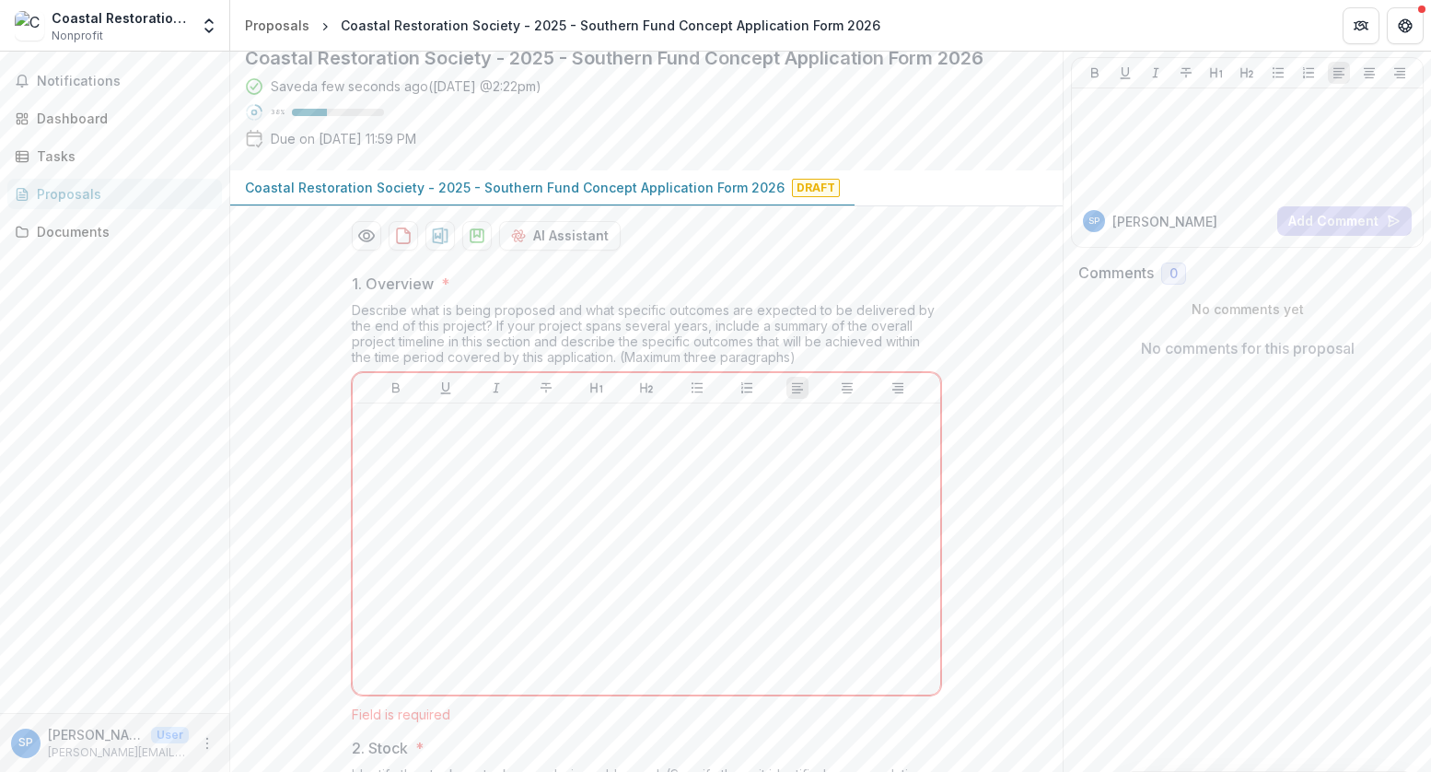
scroll to position [134, 0]
click at [578, 586] on div at bounding box center [646, 547] width 573 height 276
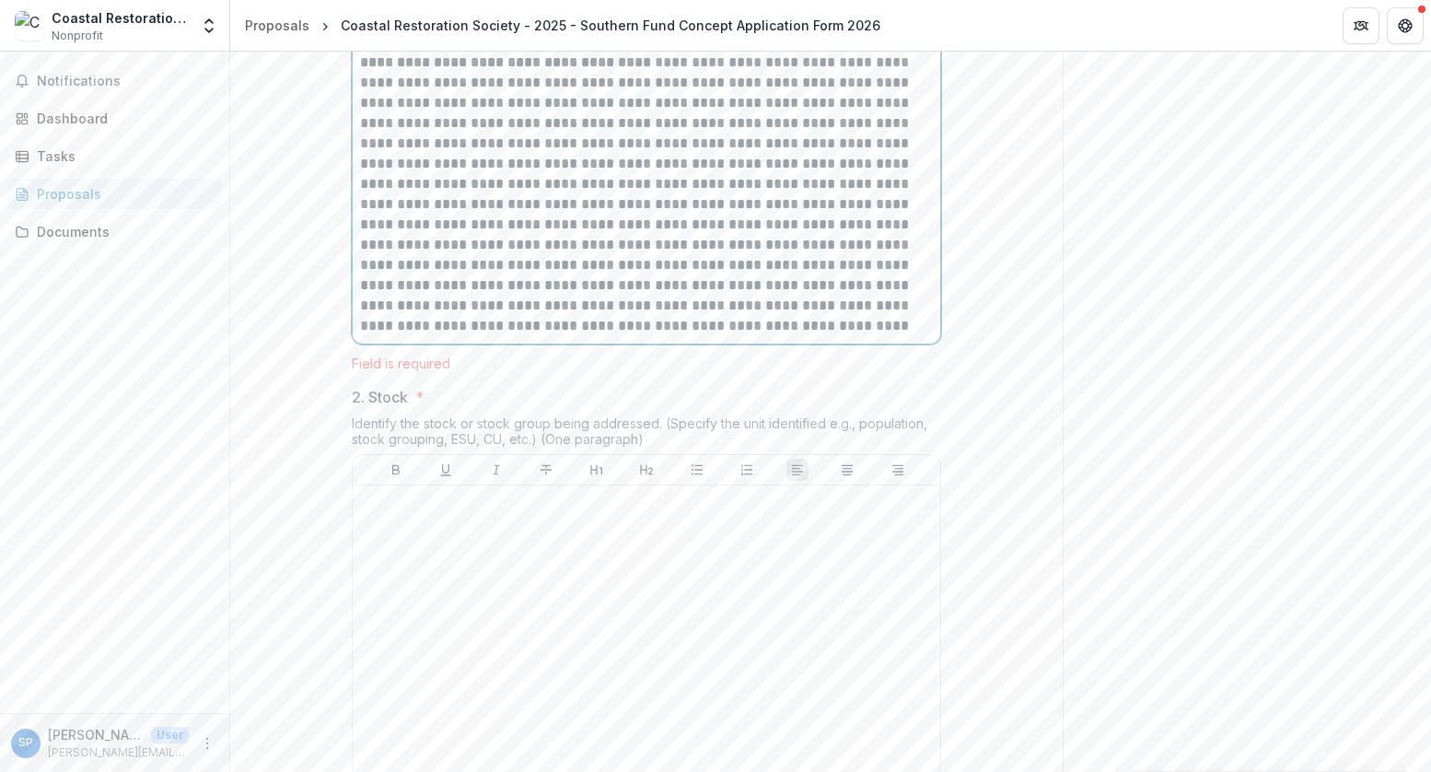
scroll to position [1216, 0]
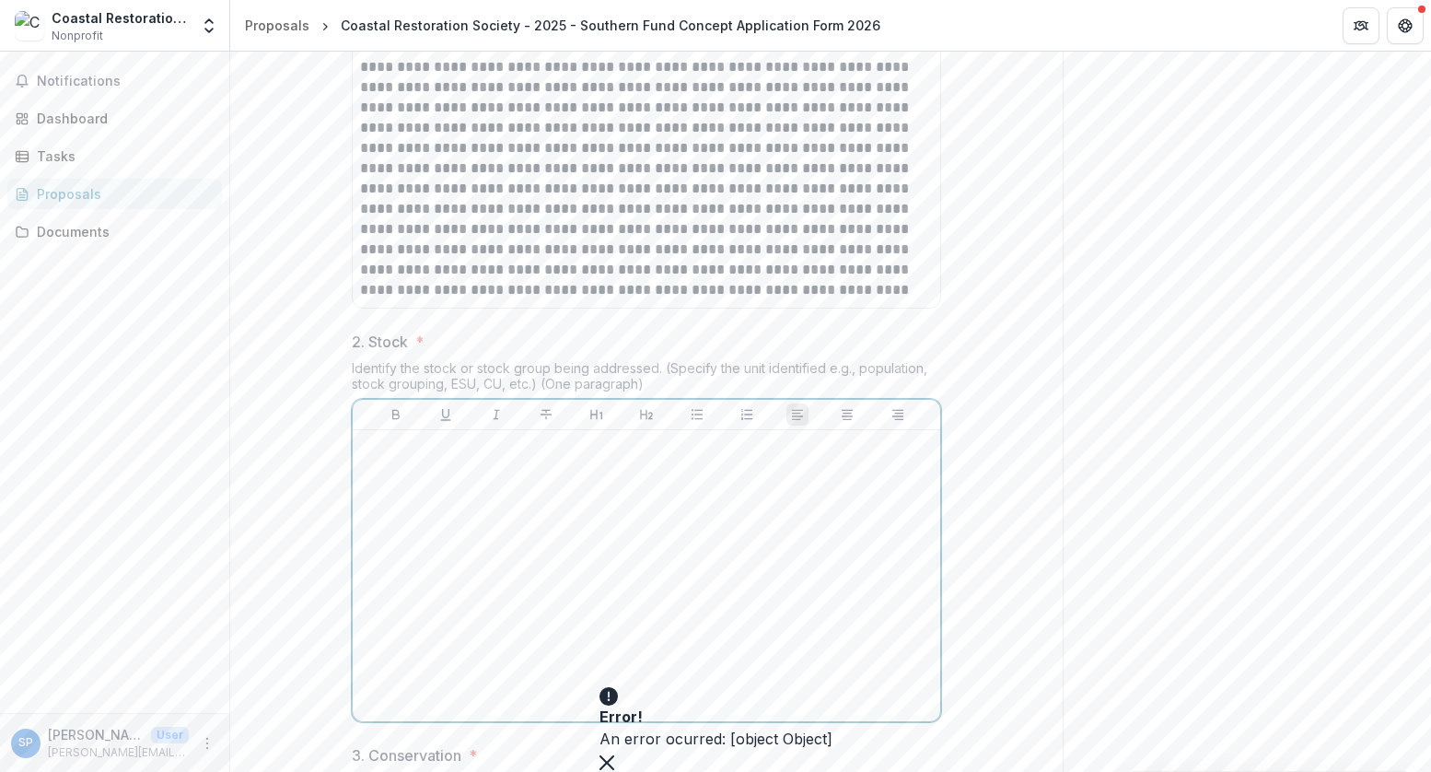
click at [496, 635] on div at bounding box center [646, 576] width 573 height 276
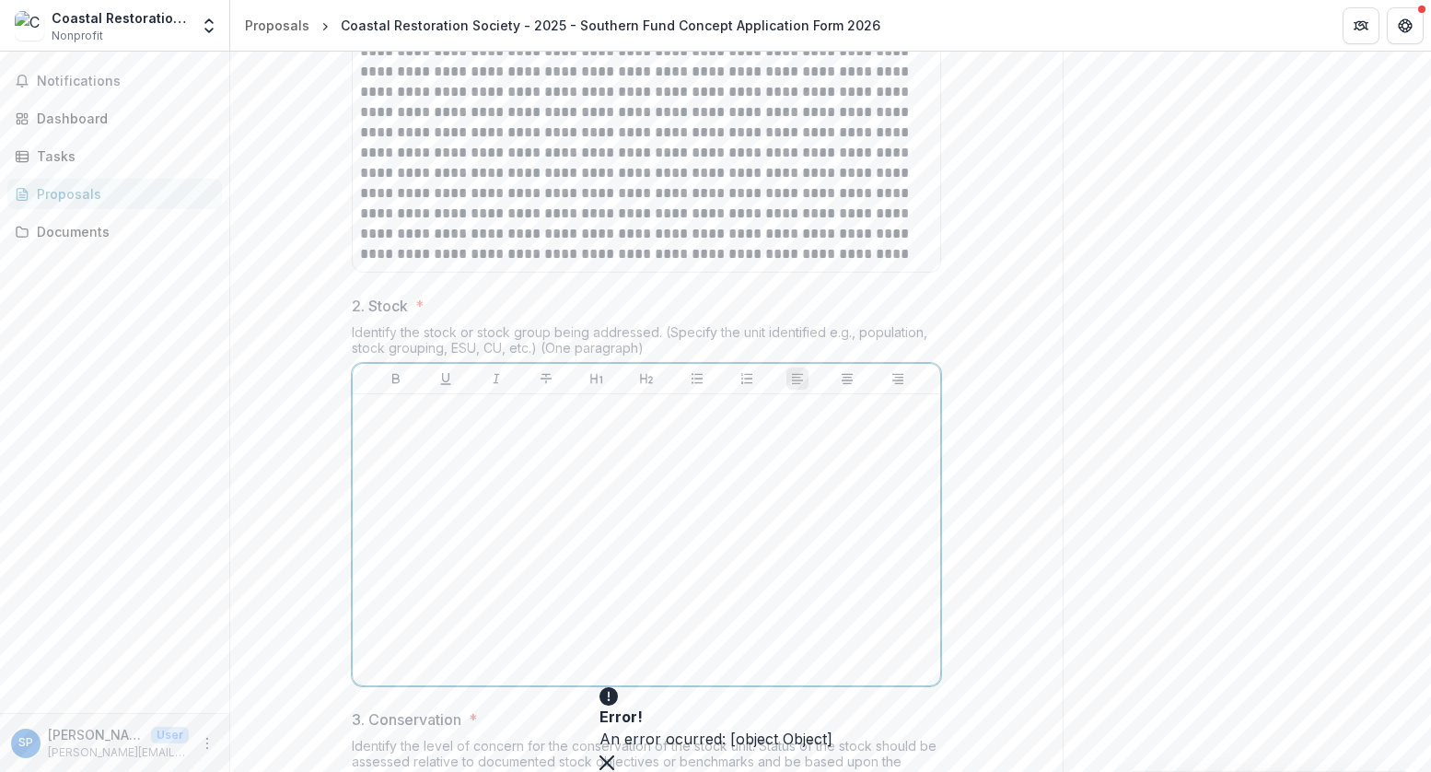
scroll to position [1254, 0]
